Goal: Transaction & Acquisition: Book appointment/travel/reservation

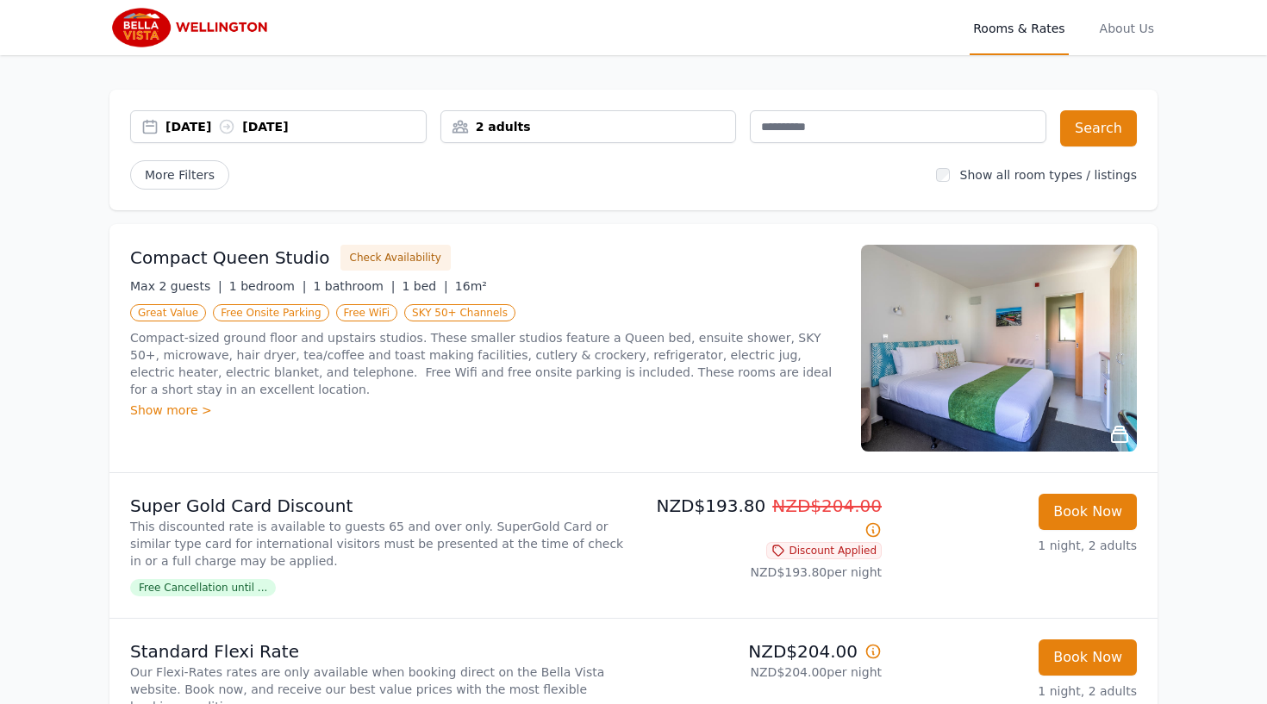
click at [253, 265] on h3 "Compact Queen Studio" at bounding box center [230, 258] width 200 height 24
click at [182, 408] on div "Show more >" at bounding box center [485, 410] width 710 height 17
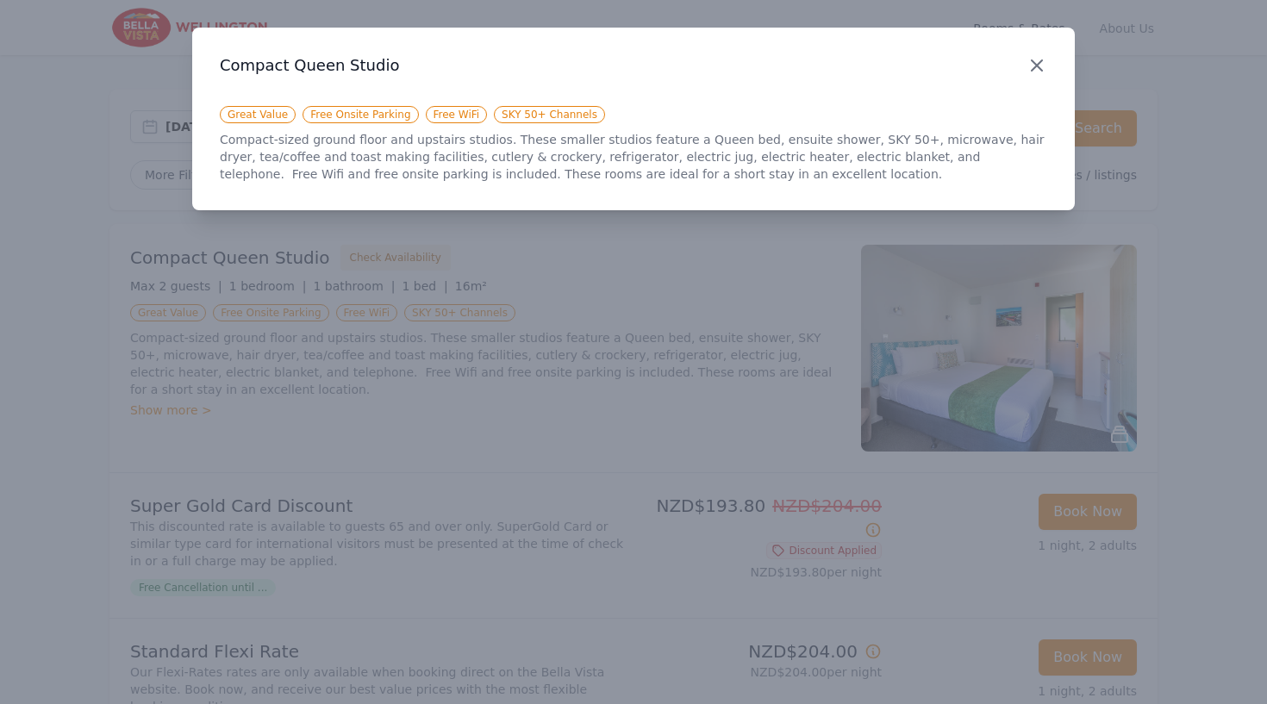
click at [1037, 65] on icon "button" at bounding box center [1037, 65] width 10 height 10
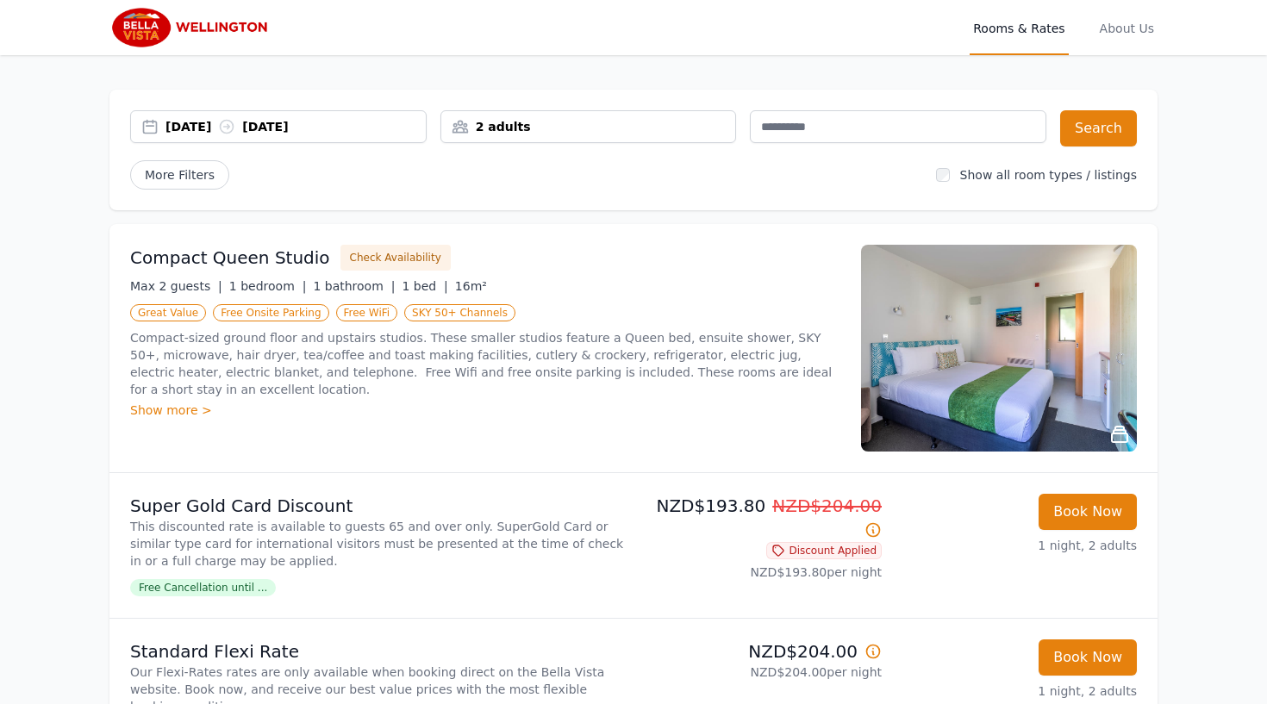
click at [980, 321] on img at bounding box center [999, 348] width 276 height 207
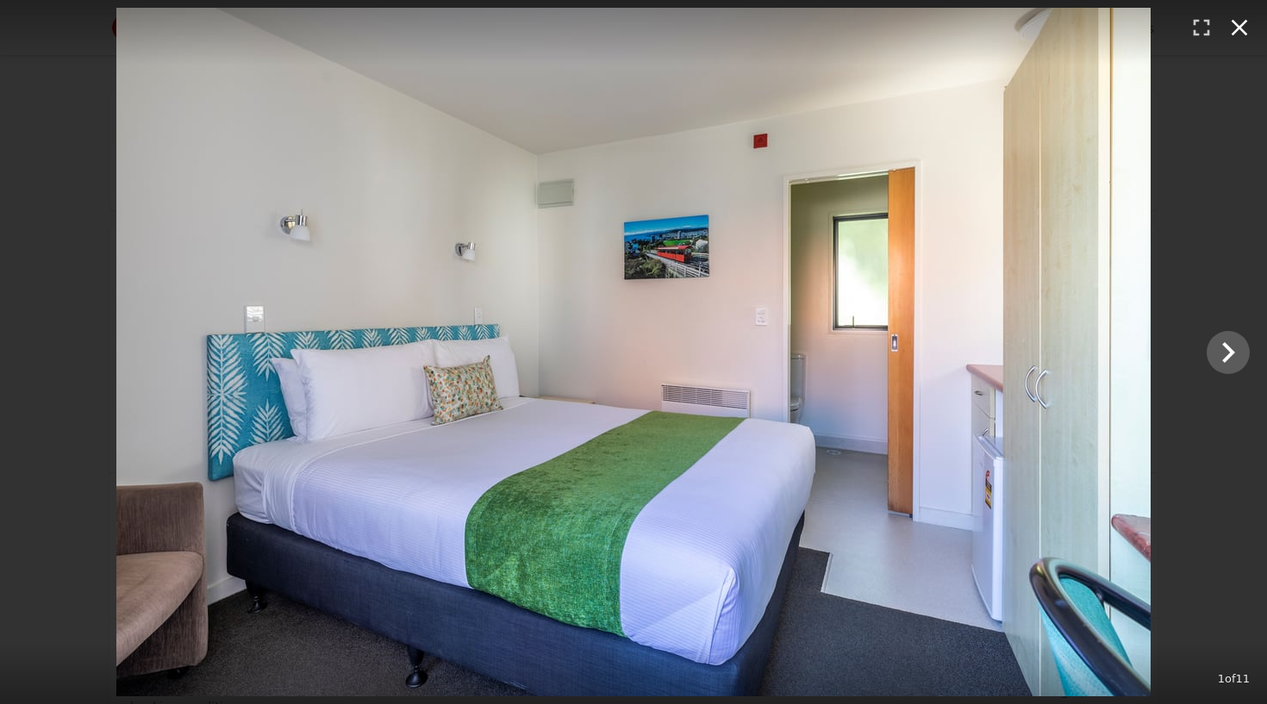
click at [1240, 31] on icon "button" at bounding box center [1240, 28] width 28 height 28
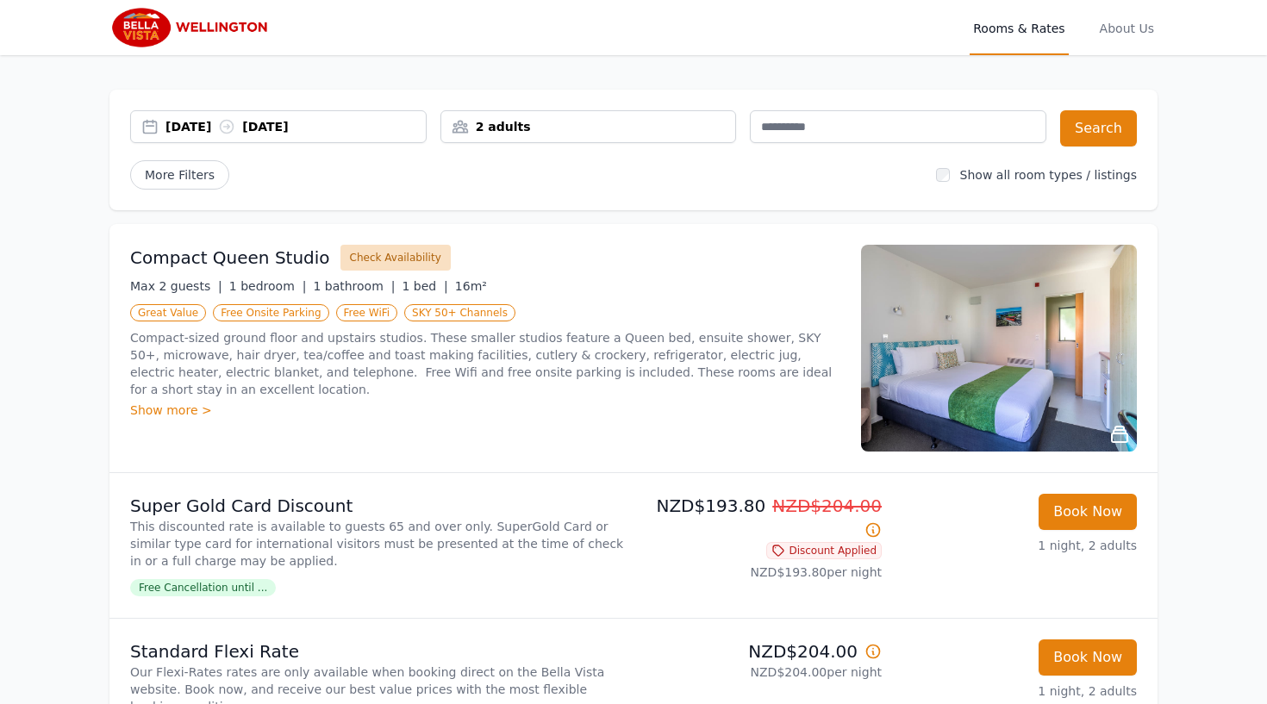
click at [403, 255] on button "Check Availability" at bounding box center [396, 258] width 110 height 26
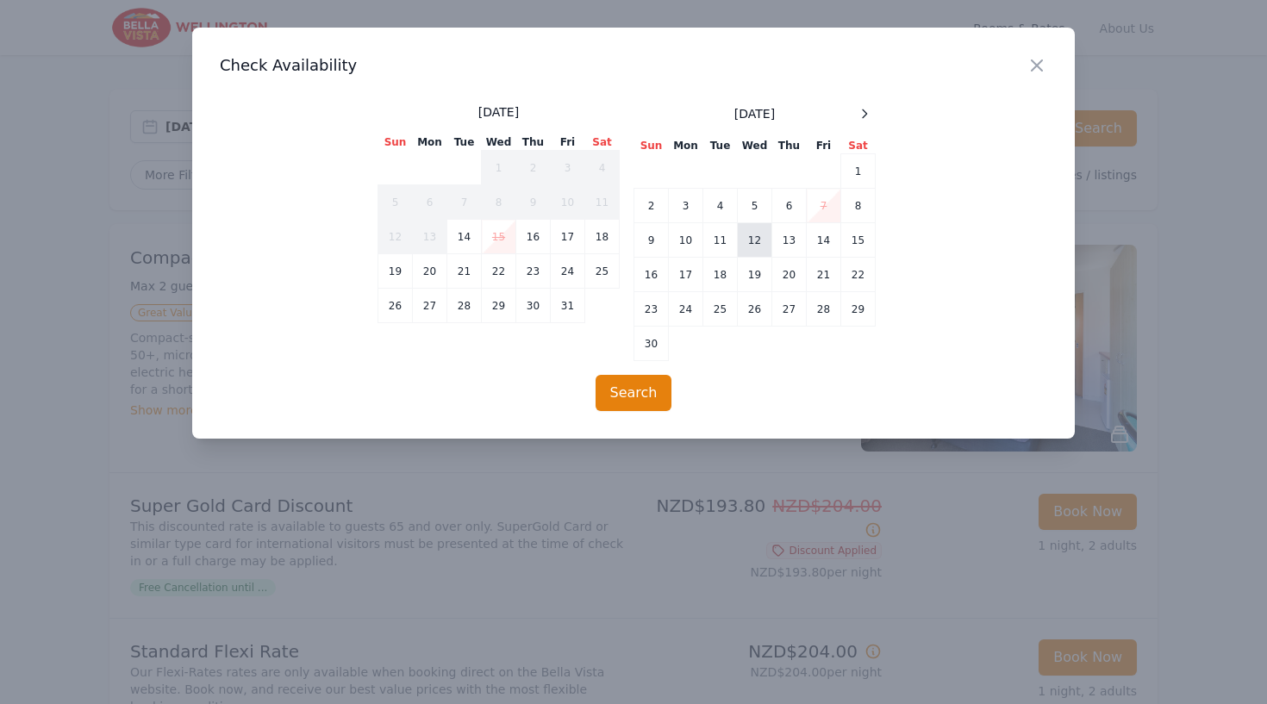
click at [752, 241] on td "12" at bounding box center [755, 240] width 34 height 34
click at [786, 240] on td "13" at bounding box center [789, 240] width 34 height 34
click at [636, 386] on button "Search" at bounding box center [634, 393] width 77 height 36
